Goal: Information Seeking & Learning: Find specific page/section

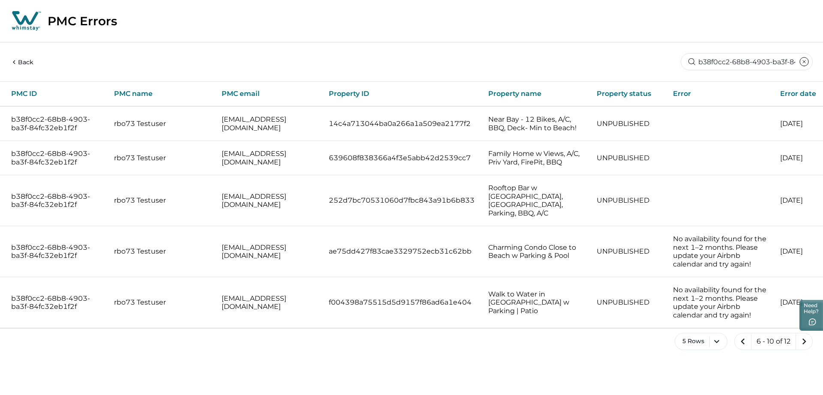
click at [768, 61] on input "b38f0cc2-68b8-4903-ba3f-84fc32eb1f2f" at bounding box center [747, 61] width 132 height 17
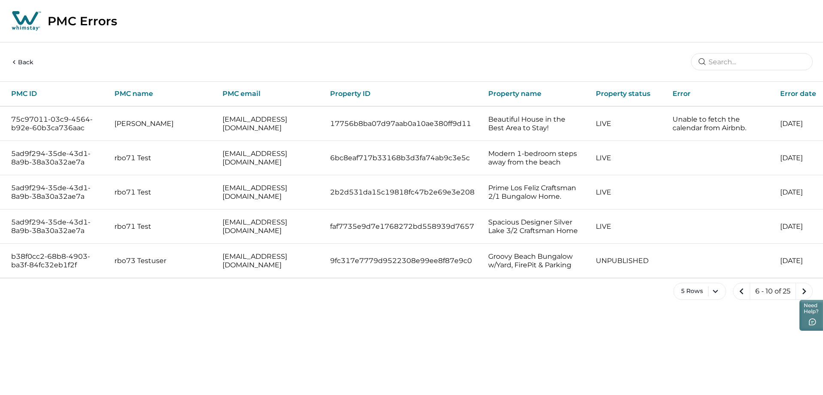
type input "Charming Condo Close to Beach w Parking & Pool"
click at [762, 59] on input at bounding box center [752, 61] width 122 height 17
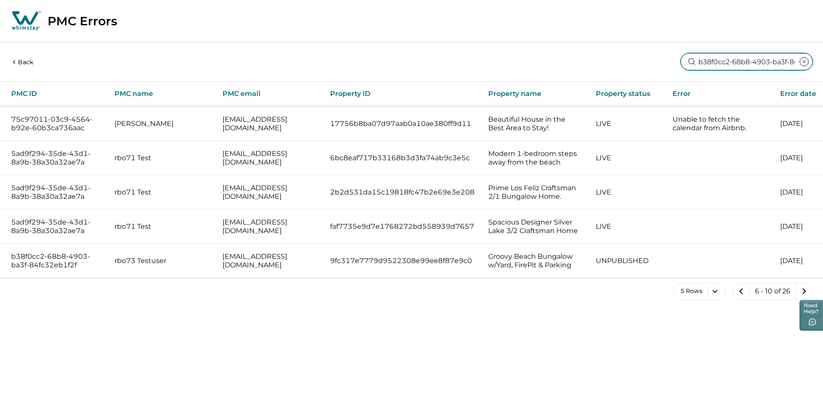
scroll to position [0, 47]
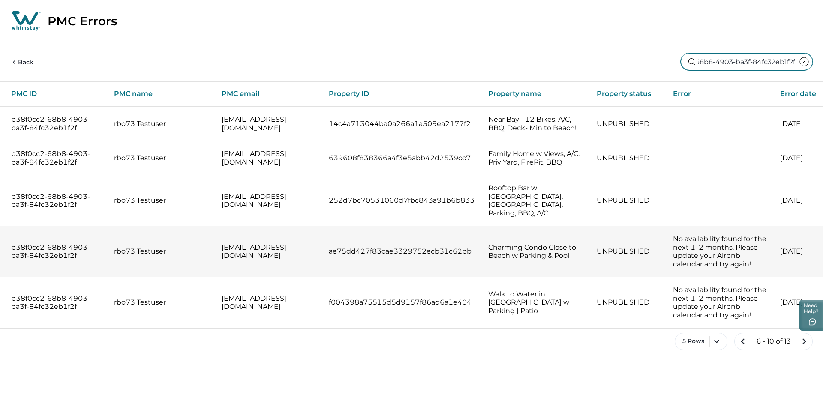
type input "b38f0cc2-68b8-4903-ba3f-84fc32eb1f2f"
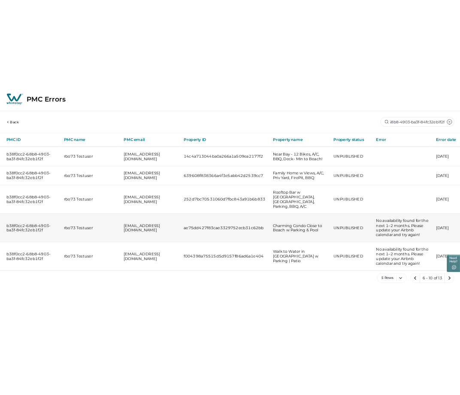
scroll to position [0, 0]
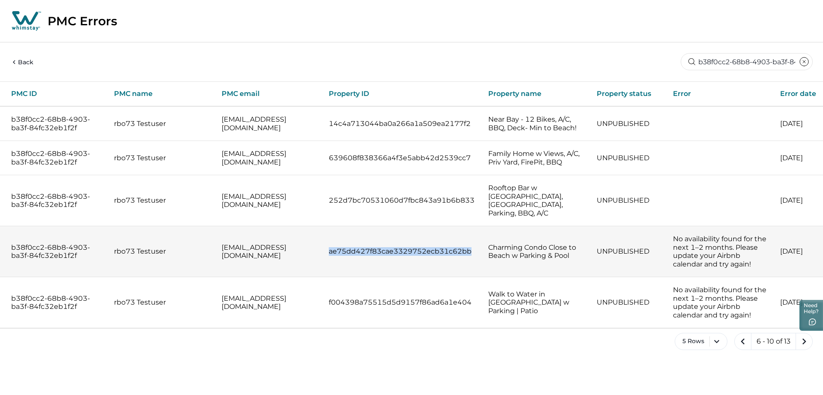
drag, startPoint x: 324, startPoint y: 237, endPoint x: 469, endPoint y: 236, distance: 144.5
click at [469, 247] on p "ae75dd427f83cae3329752ecb31c62bb" at bounding box center [402, 251] width 146 height 9
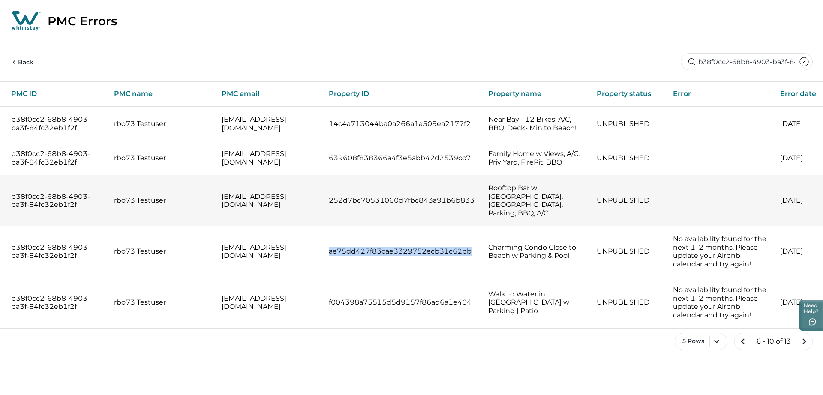
copy p "ae75dd427f83cae3329752ecb31c62bb"
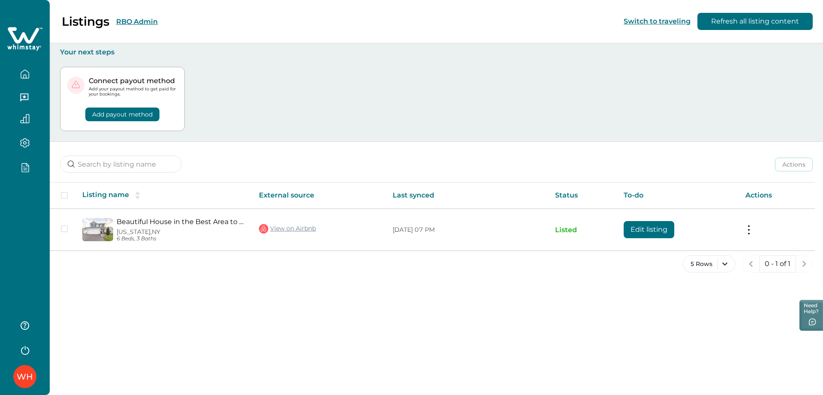
click at [138, 14] on div "Listings RBO Admin" at bounding box center [83, 21] width 147 height 15
click at [136, 19] on button "RBO Admin" at bounding box center [137, 22] width 42 height 8
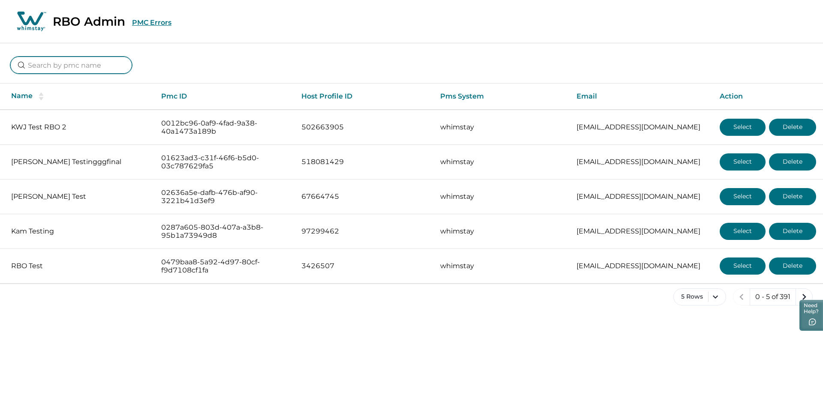
click at [81, 62] on input at bounding box center [71, 65] width 122 height 17
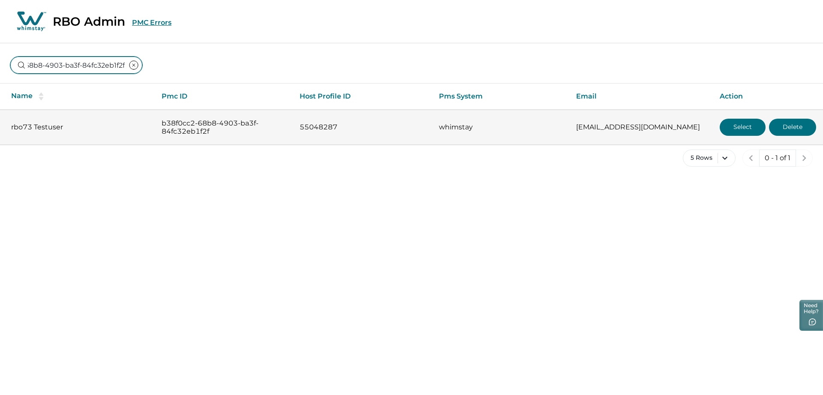
type input "b38f0cc2-68b8-4903-ba3f-84fc32eb1f2f"
click at [463, 128] on button "Select" at bounding box center [743, 127] width 46 height 17
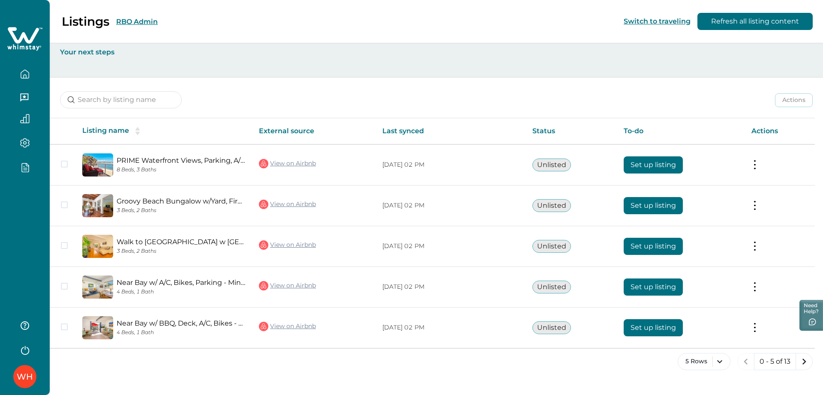
click at [463, 363] on div "5 Rows 0 - 5 of 13" at bounding box center [436, 368] width 773 height 31
click at [463, 363] on icon "next page" at bounding box center [804, 362] width 12 height 12
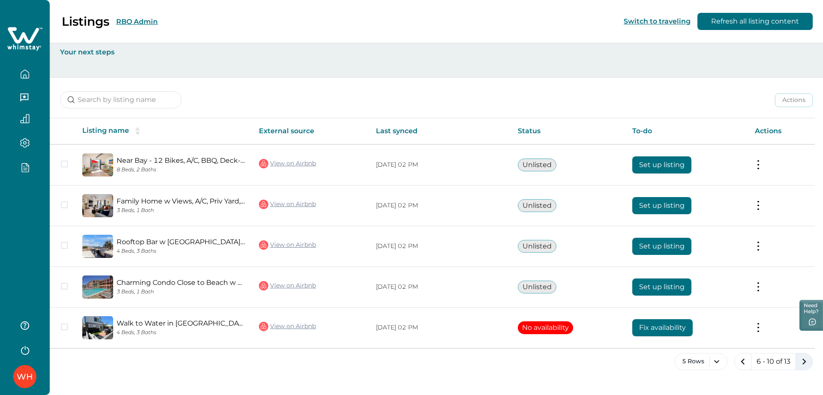
click at [463, 363] on icon "next page" at bounding box center [804, 362] width 12 height 12
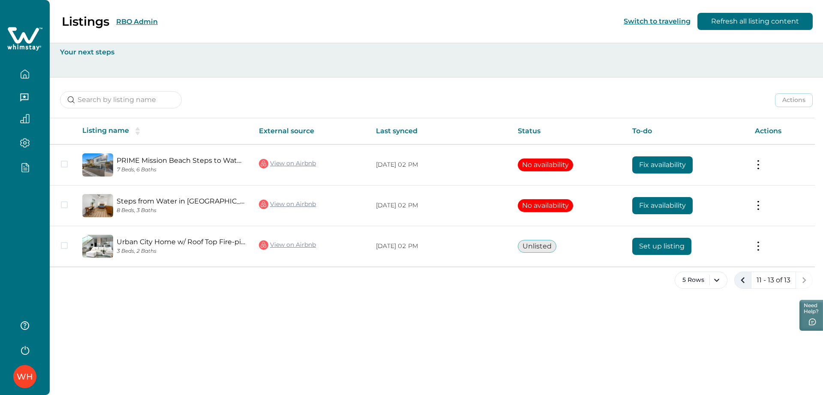
click at [463, 276] on button "previous page" at bounding box center [742, 280] width 17 height 17
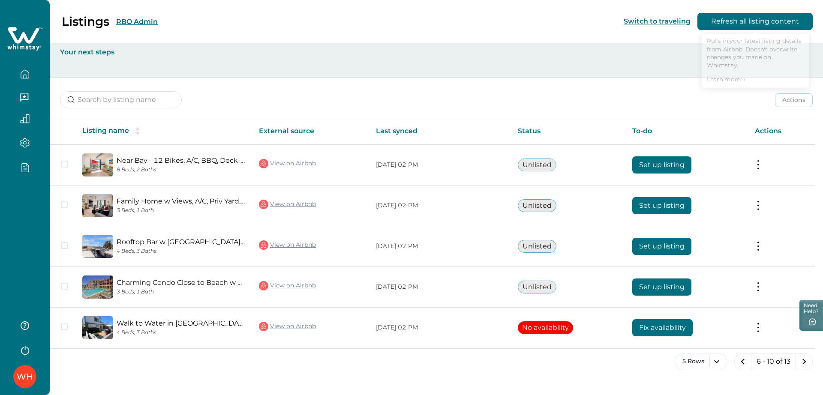
click at [463, 27] on button "Refresh all listing content" at bounding box center [754, 21] width 115 height 17
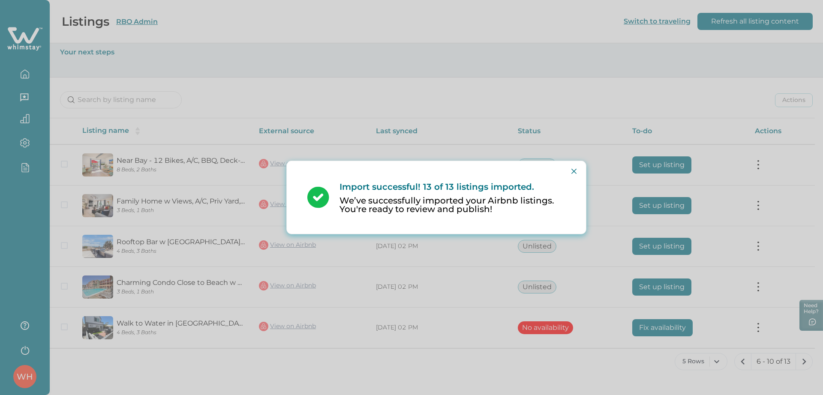
click at [463, 68] on div "Import successful! 13 of 13 listings imported. We’ve successfully imported your…" at bounding box center [411, 197] width 823 height 395
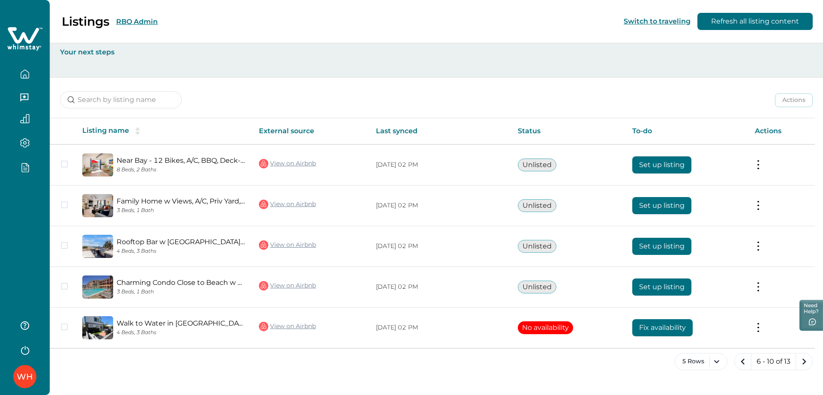
click at [463, 370] on div "6 - 10 of 13" at bounding box center [773, 361] width 78 height 17
click at [463, 366] on icon "next page" at bounding box center [804, 362] width 12 height 12
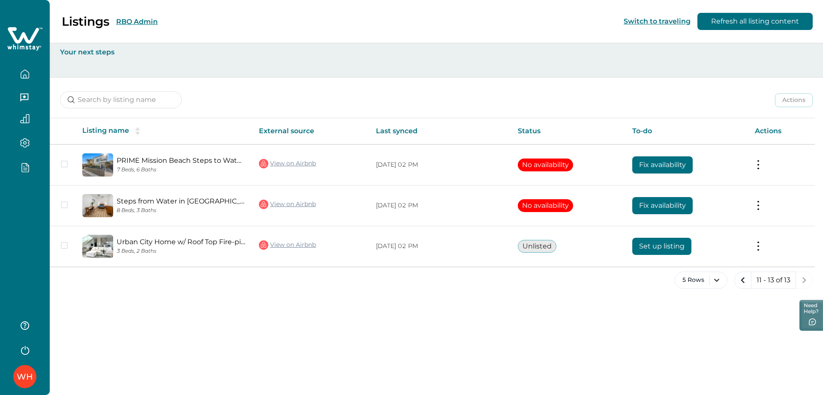
click at [463, 21] on button "Refresh all listing content" at bounding box center [754, 21] width 115 height 17
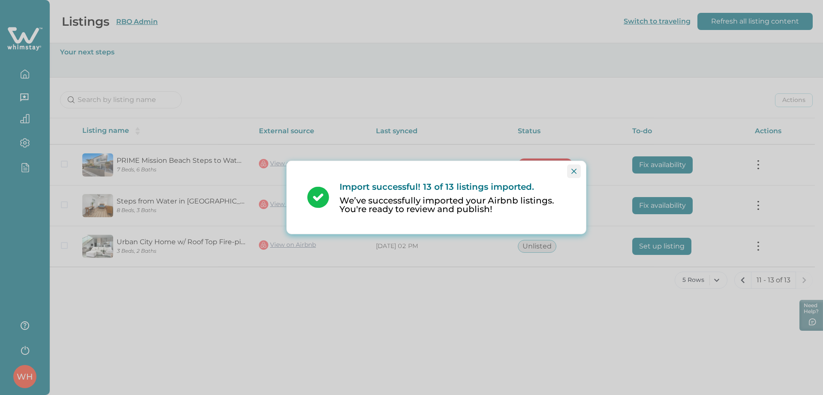
click at [463, 168] on button "Close" at bounding box center [574, 172] width 14 height 14
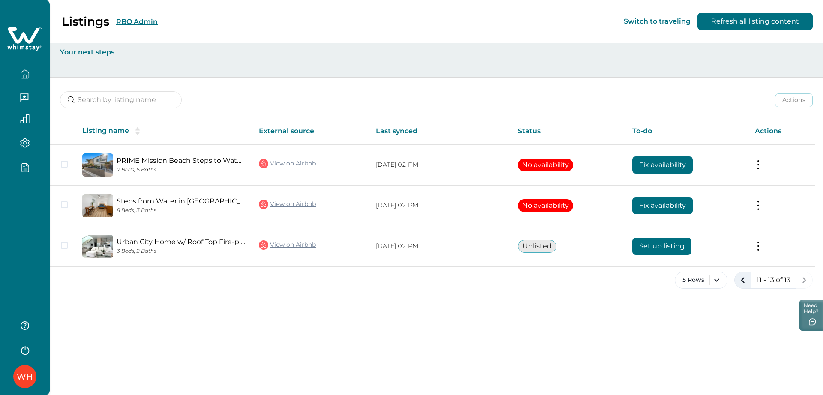
click at [738, 279] on icon "previous page" at bounding box center [743, 280] width 12 height 12
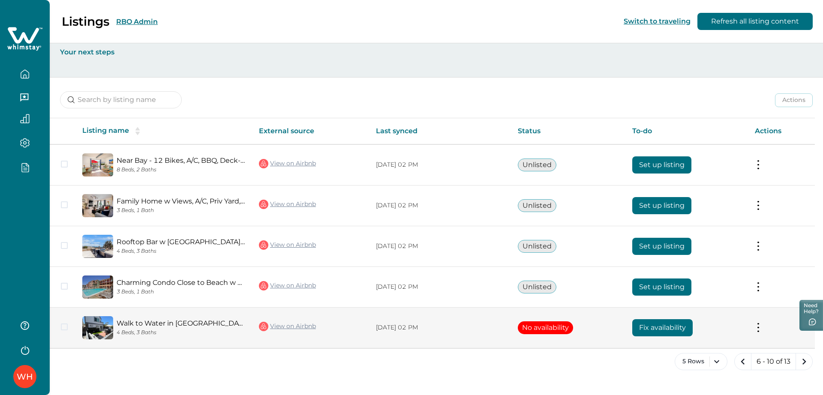
click at [166, 322] on link "Walk to Water in [GEOGRAPHIC_DATA] w Parking | Patio" at bounding box center [181, 323] width 129 height 8
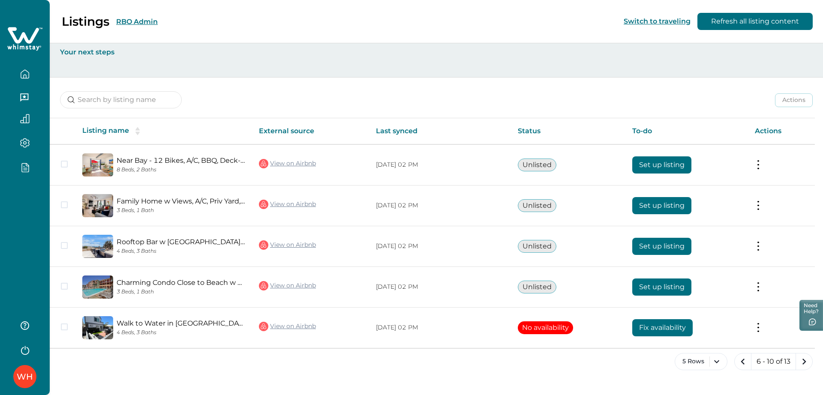
click at [120, 23] on button "RBO Admin" at bounding box center [137, 22] width 42 height 8
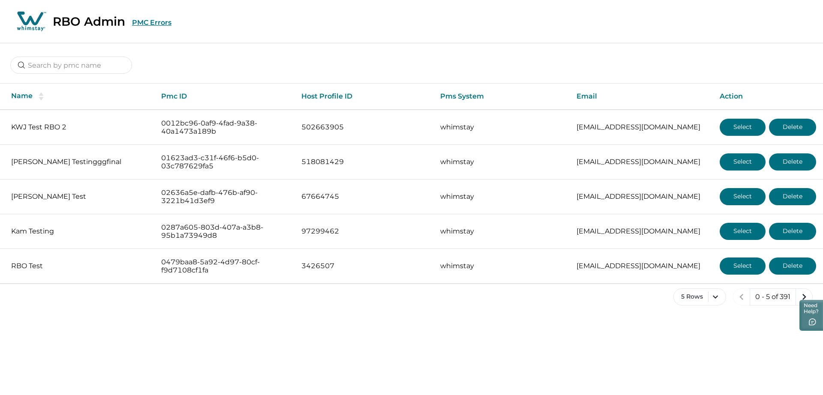
click at [159, 23] on button "PMC Errors" at bounding box center [151, 22] width 39 height 8
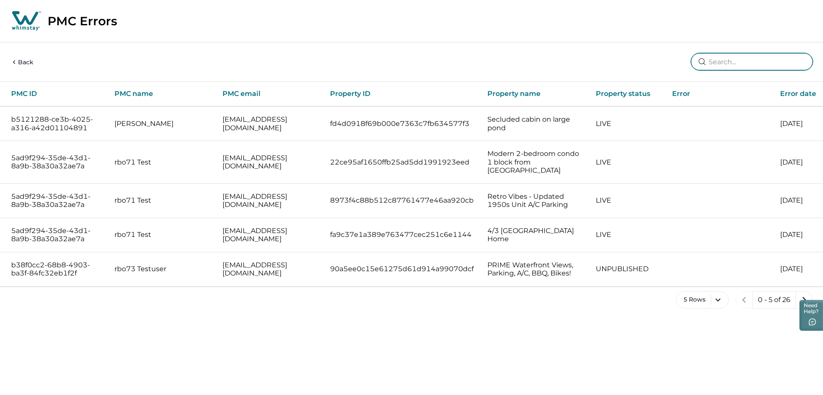
click at [768, 60] on input at bounding box center [752, 61] width 122 height 17
type input "No availability found for the next 1–2 months. Please update your Air"
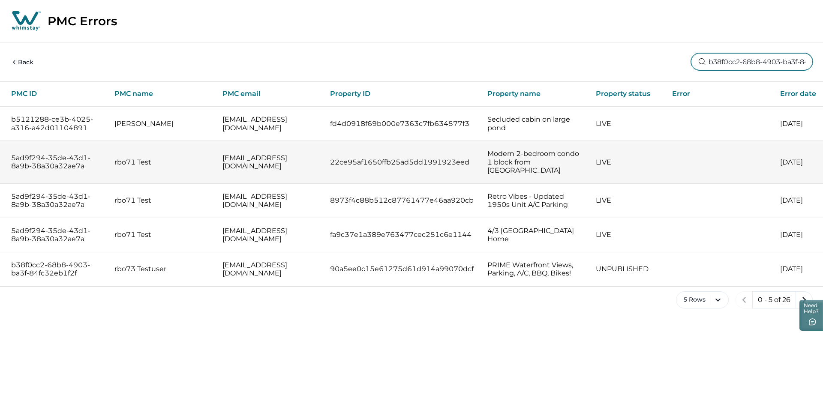
scroll to position [0, 47]
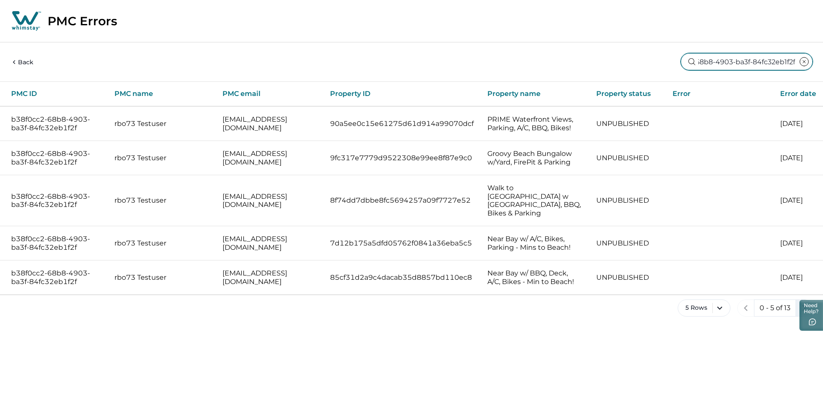
type input "b38f0cc2-68b8-4903-ba3f-84fc32eb1f2f"
click at [805, 302] on icon "next page" at bounding box center [804, 308] width 12 height 12
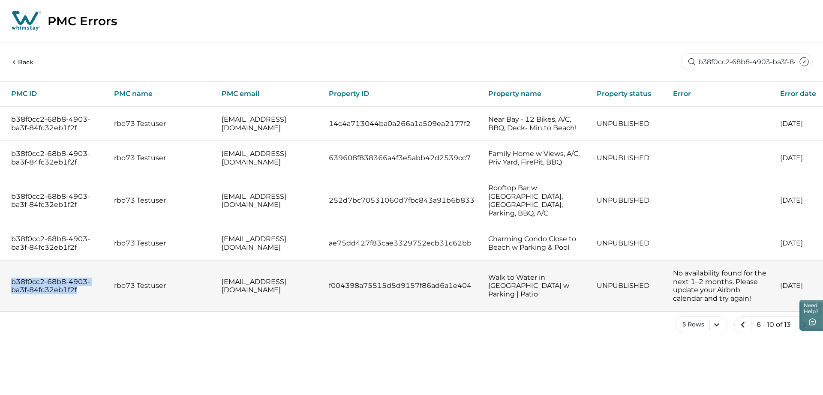
drag, startPoint x: 92, startPoint y: 276, endPoint x: 7, endPoint y: 262, distance: 86.1
click at [7, 262] on td "b38f0cc2-68b8-4903-ba3f-84fc32eb1f2f" at bounding box center [53, 286] width 107 height 51
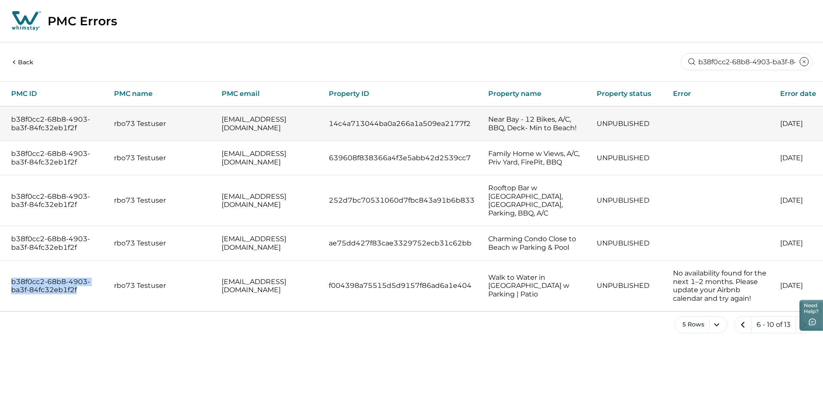
copy p "b38f0cc2-68b8-4903-ba3f-84fc32eb1f2f"
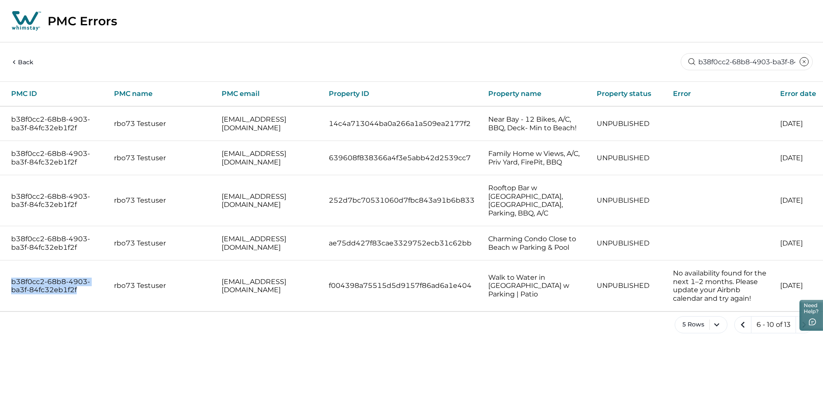
click at [31, 60] on button "Back" at bounding box center [21, 62] width 23 height 9
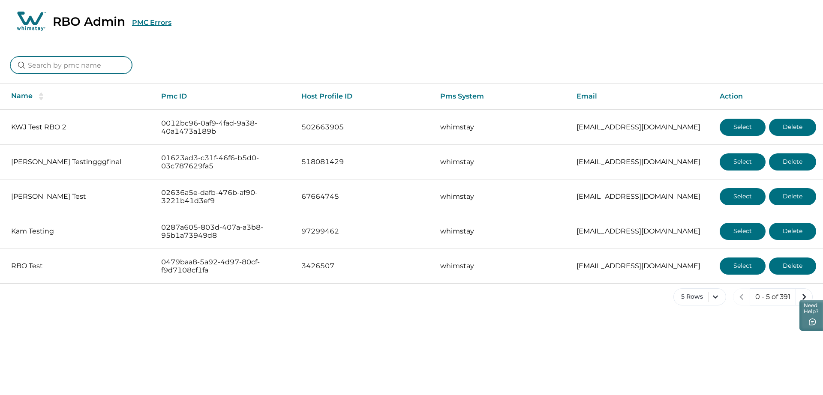
click at [62, 60] on input at bounding box center [71, 65] width 122 height 17
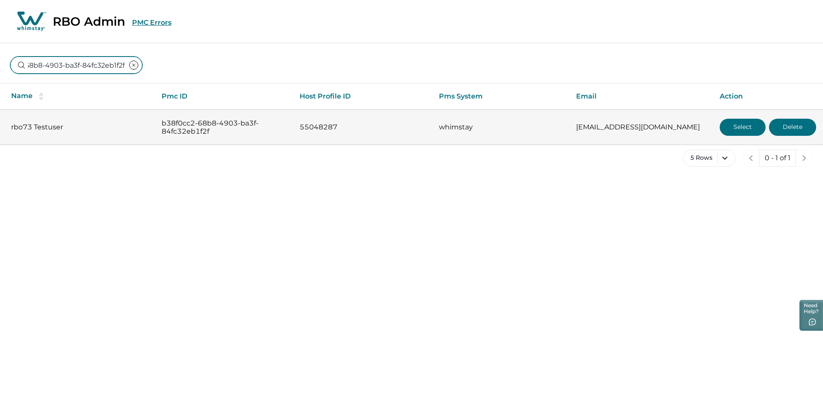
type input "b38f0cc2-68b8-4903-ba3f-84fc32eb1f2f"
click at [721, 127] on button "Select" at bounding box center [743, 127] width 46 height 17
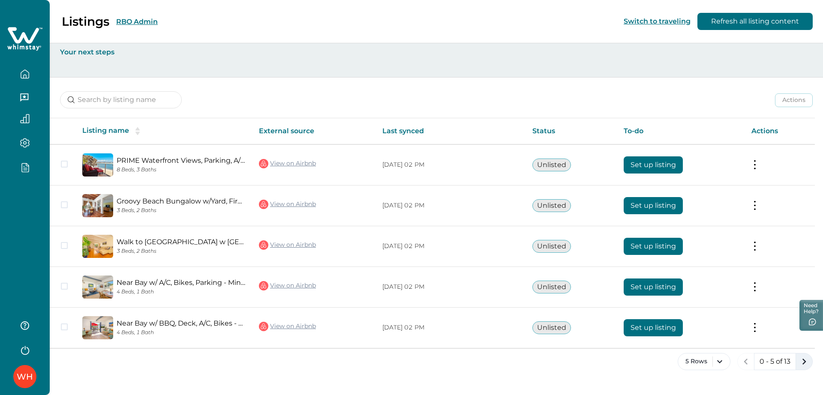
click at [800, 360] on icon "next page" at bounding box center [804, 362] width 12 height 12
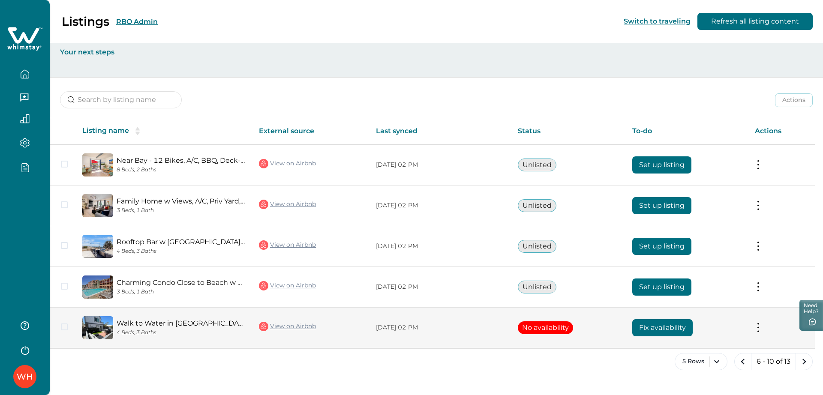
click at [165, 321] on link "Walk to Water in [GEOGRAPHIC_DATA] w Parking | Patio" at bounding box center [181, 323] width 129 height 8
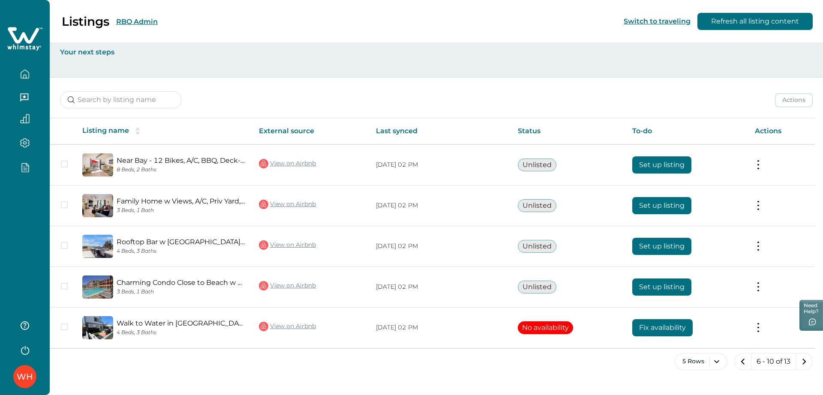
click at [132, 23] on button "RBO Admin" at bounding box center [137, 22] width 42 height 8
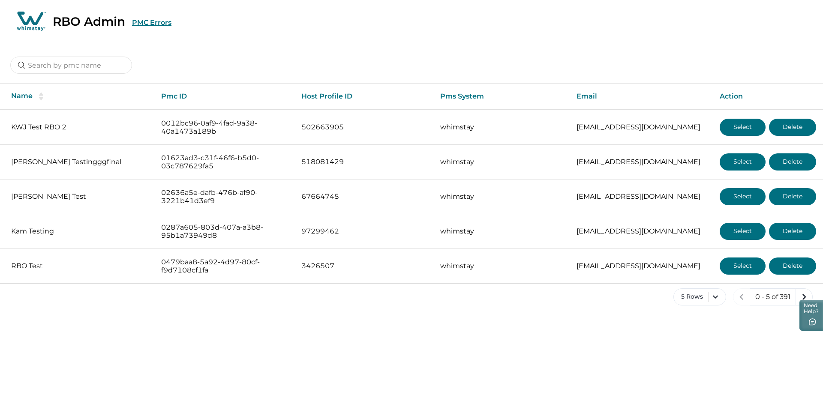
click at [156, 25] on button "PMC Errors" at bounding box center [151, 22] width 39 height 8
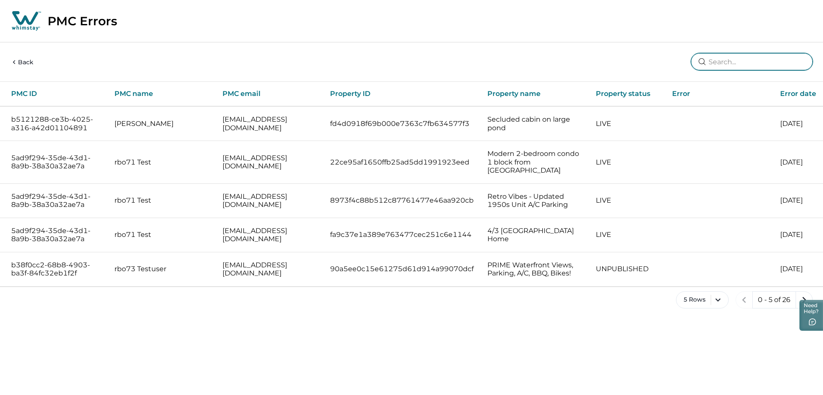
click at [744, 59] on input at bounding box center [752, 61] width 122 height 17
type input "f004398a75515d5d9157f86ad6a1e404"
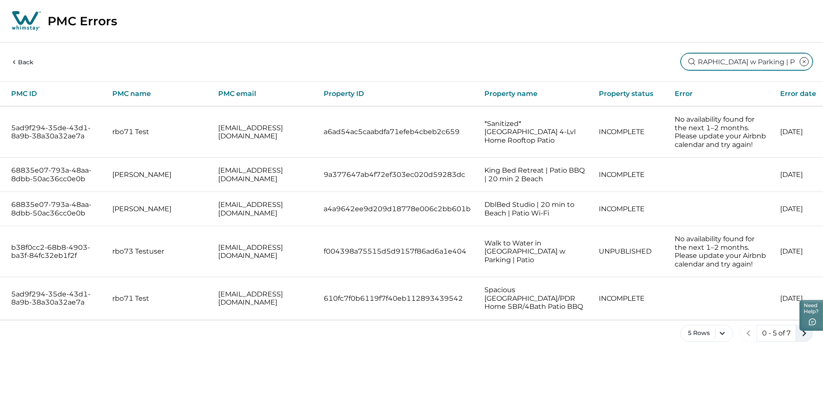
type input "Walk to Water in [GEOGRAPHIC_DATA] w Parking | Patio"
click at [809, 338] on icon "next page" at bounding box center [804, 333] width 12 height 12
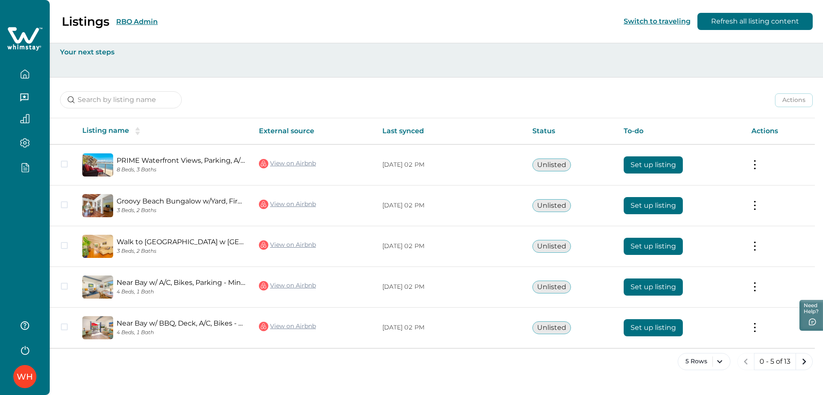
click at [153, 18] on button "RBO Admin" at bounding box center [137, 22] width 42 height 8
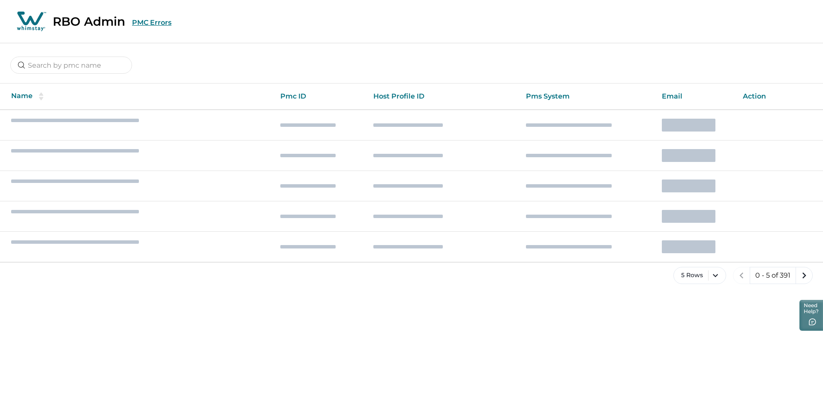
click at [159, 24] on button "PMC Errors" at bounding box center [151, 22] width 39 height 8
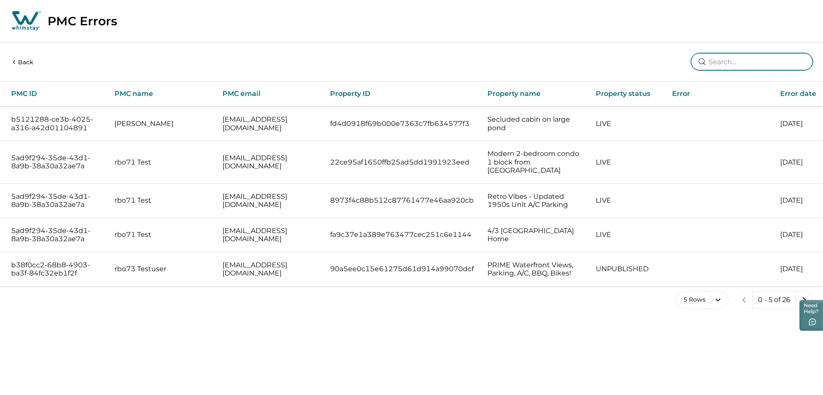
click at [463, 69] on input at bounding box center [752, 61] width 122 height 17
type input "Walk to Water in [GEOGRAPHIC_DATA] w Parking | Patio"
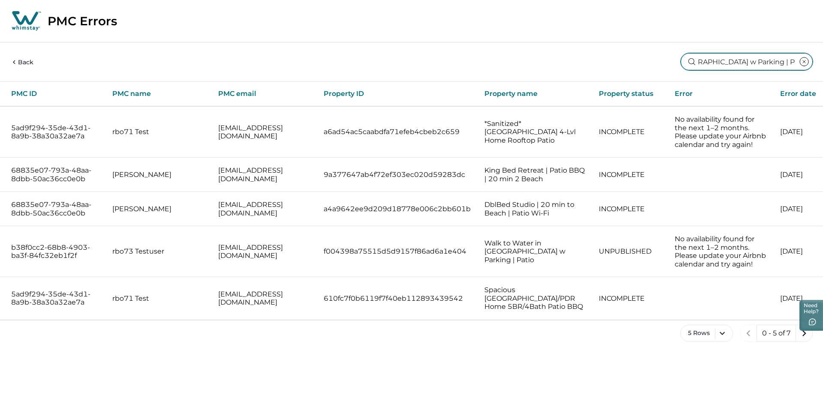
click at [463, 62] on input "Walk to Water in [GEOGRAPHIC_DATA] w Parking | Patio" at bounding box center [747, 61] width 132 height 17
type input "Walk to Water in [GEOGRAPHIC_DATA] w Parking | Patio"
click at [463, 60] on div "Back Walk to Water in [GEOGRAPHIC_DATA] w Parking | Patio" at bounding box center [411, 62] width 823 height 39
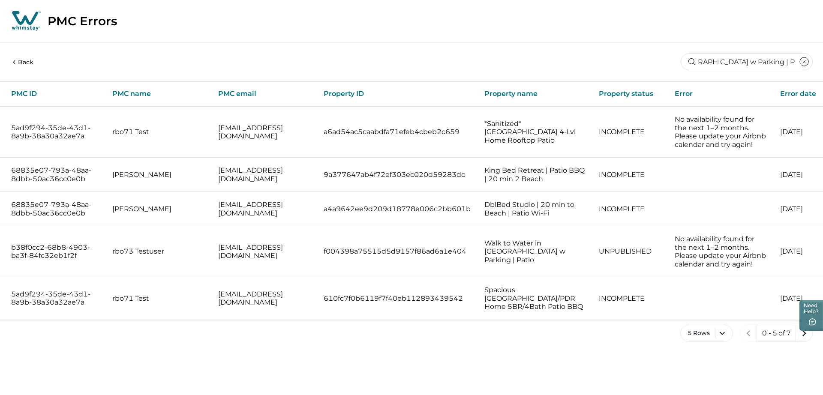
scroll to position [0, 0]
click at [463, 356] on html "Skip to Content PMC Errors Back Walk to Water in [GEOGRAPHIC_DATA] w Parking | …" at bounding box center [411, 178] width 823 height 356
